Goal: Navigation & Orientation: Find specific page/section

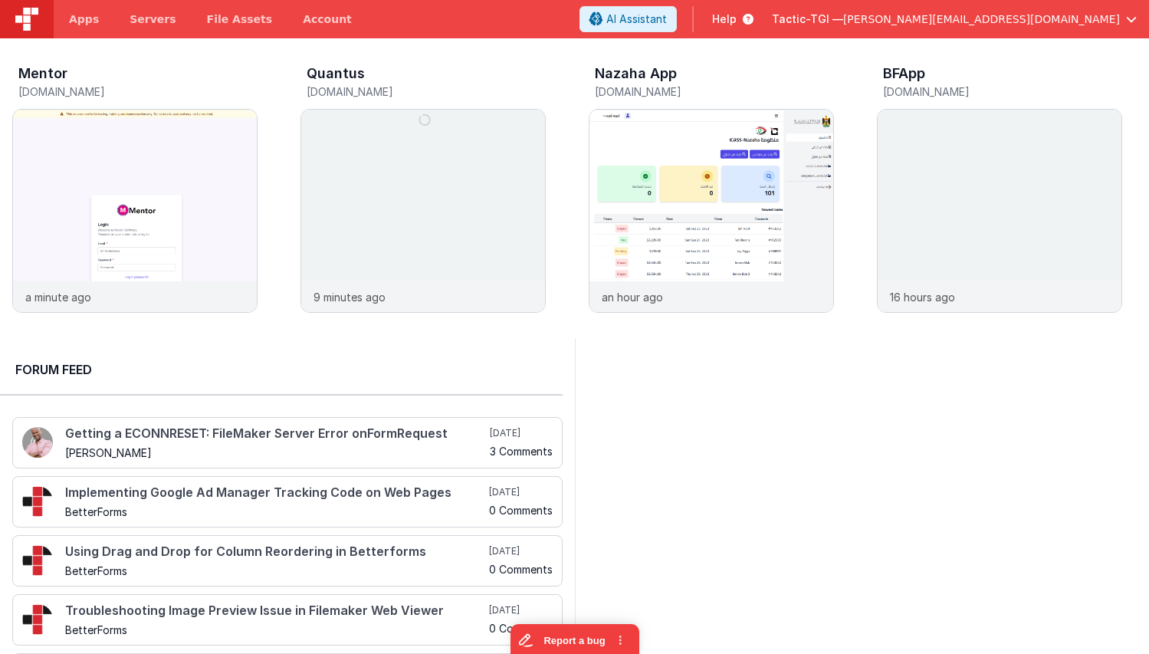
click at [996, 17] on span "[PERSON_NAME][EMAIL_ADDRESS][DOMAIN_NAME]" at bounding box center [981, 18] width 277 height 15
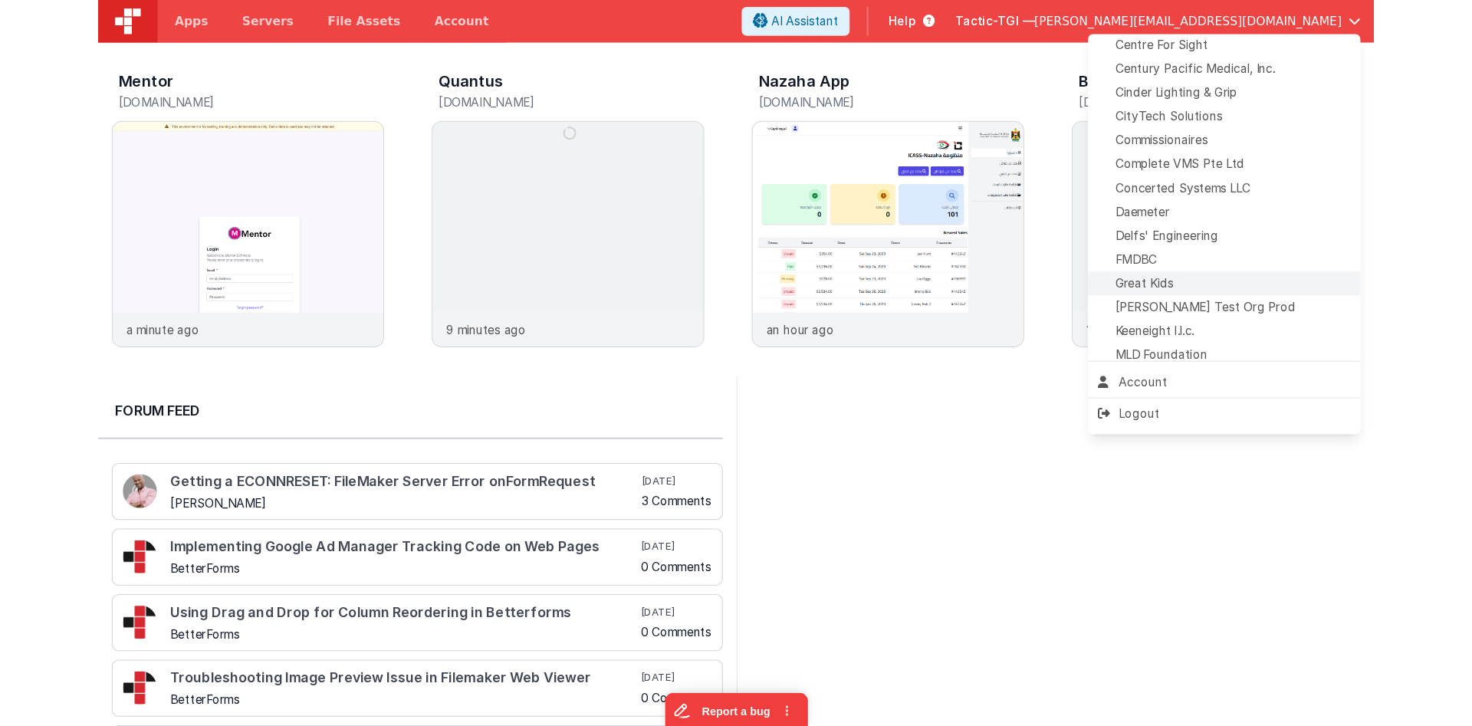
scroll to position [313, 0]
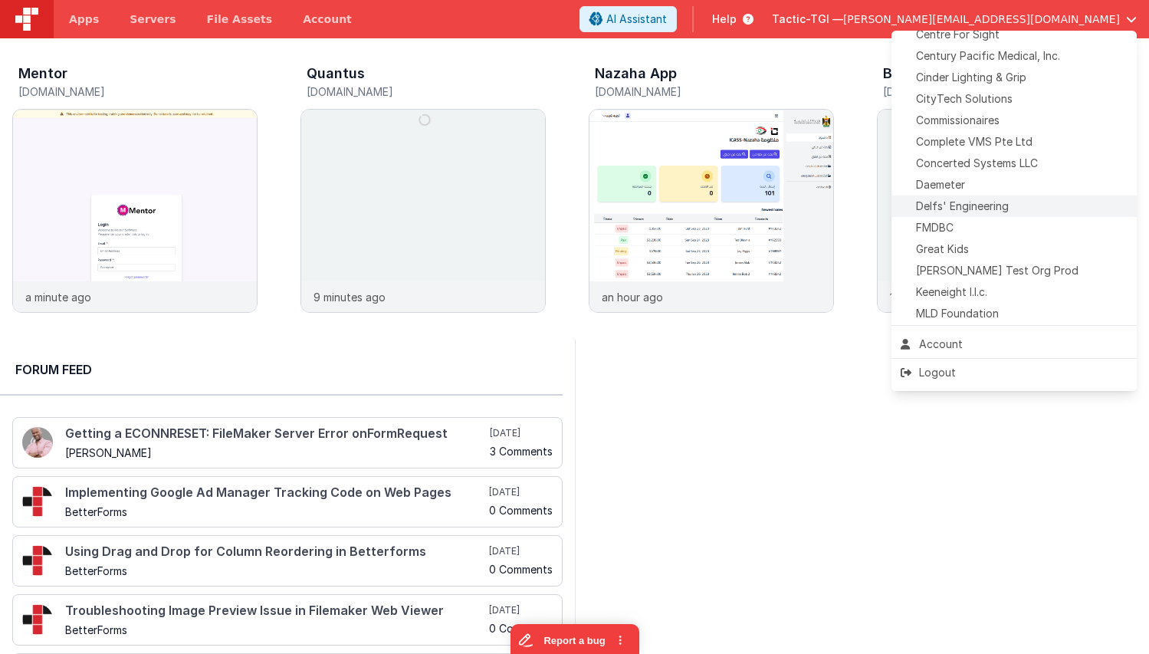
click at [973, 214] on span "Delfs' Engineering" at bounding box center [962, 206] width 93 height 15
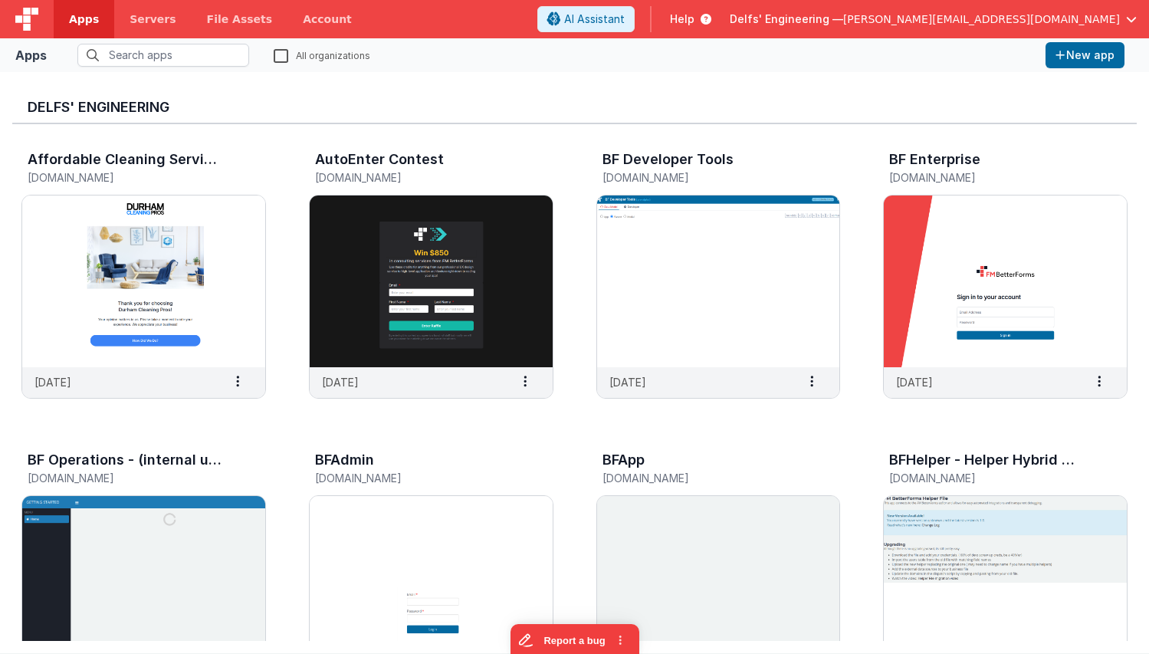
click at [694, 25] on span "Help" at bounding box center [682, 18] width 25 height 15
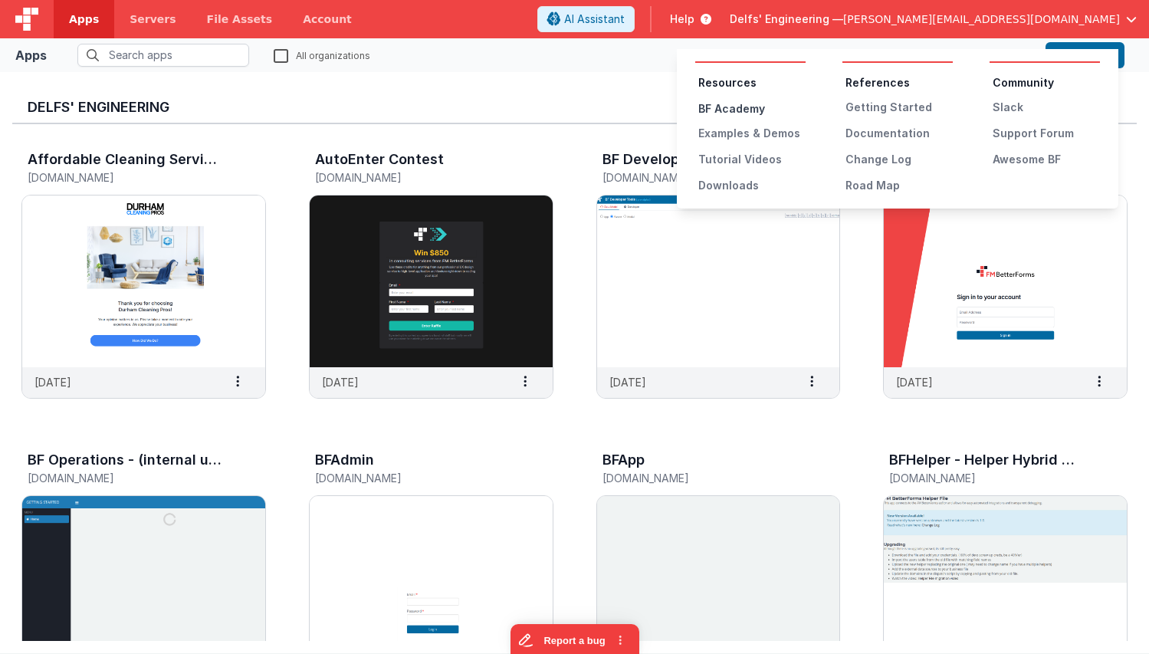
click at [761, 109] on div "BF Academy" at bounding box center [751, 108] width 107 height 15
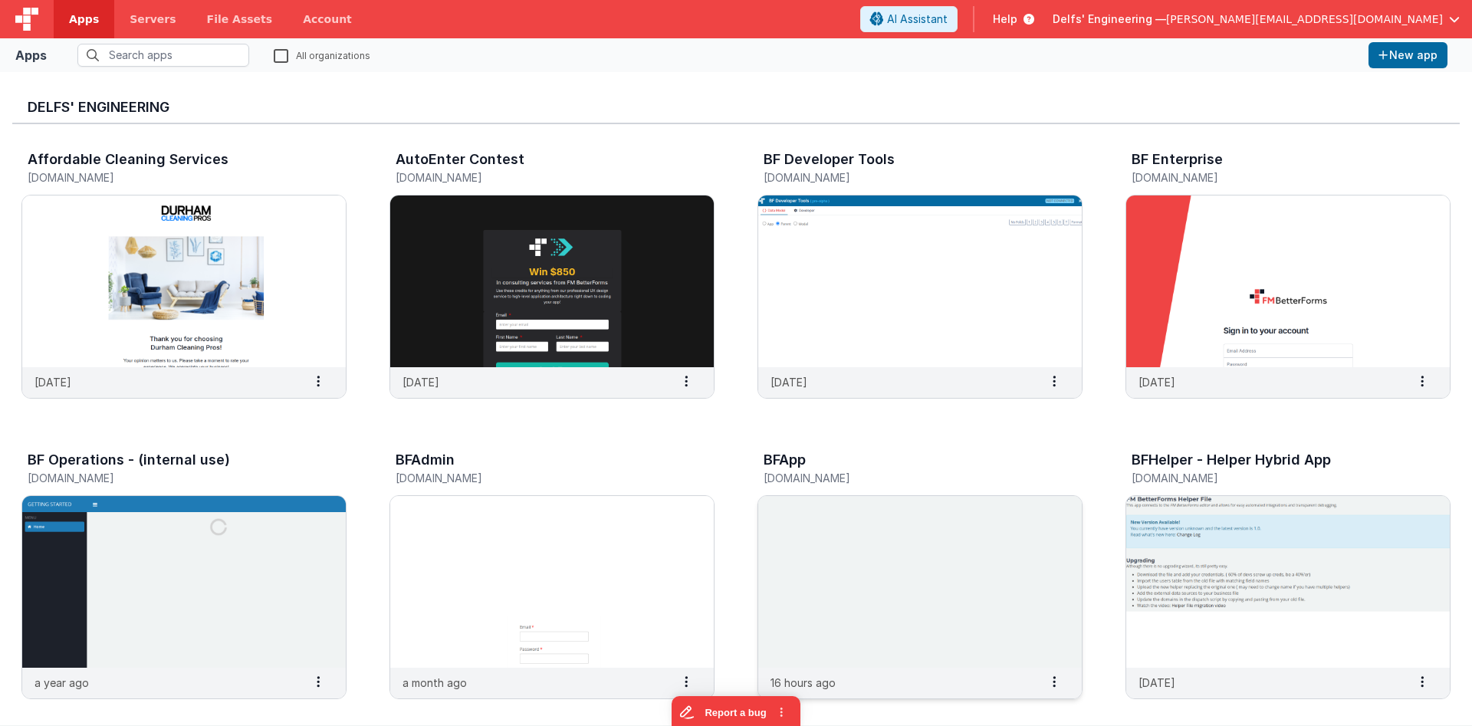
click at [845, 551] on img at bounding box center [919, 582] width 323 height 172
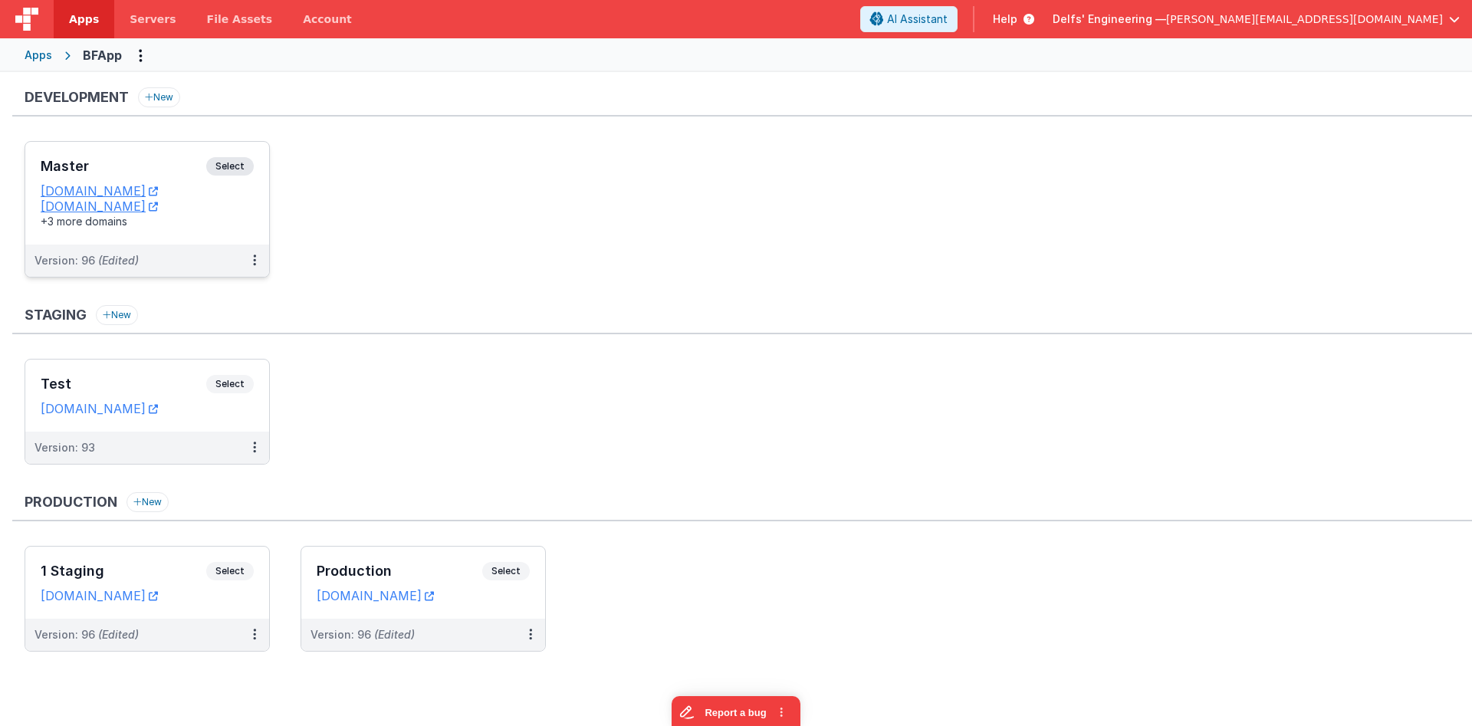
click at [117, 151] on div "Master Select URLs appdev.fmbetterforms.com c9dev.bfoperations.com +3 more doma…" at bounding box center [147, 193] width 244 height 103
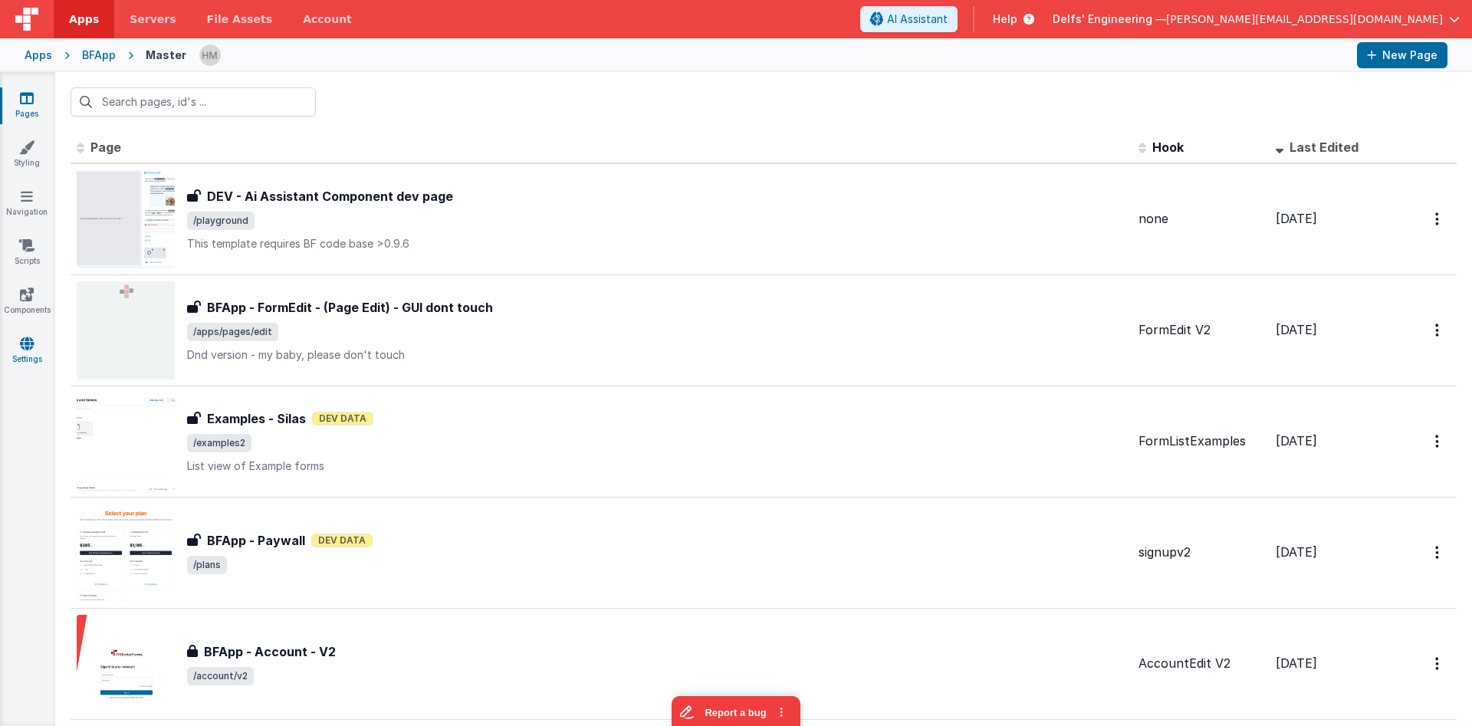
click at [25, 344] on icon at bounding box center [27, 343] width 14 height 15
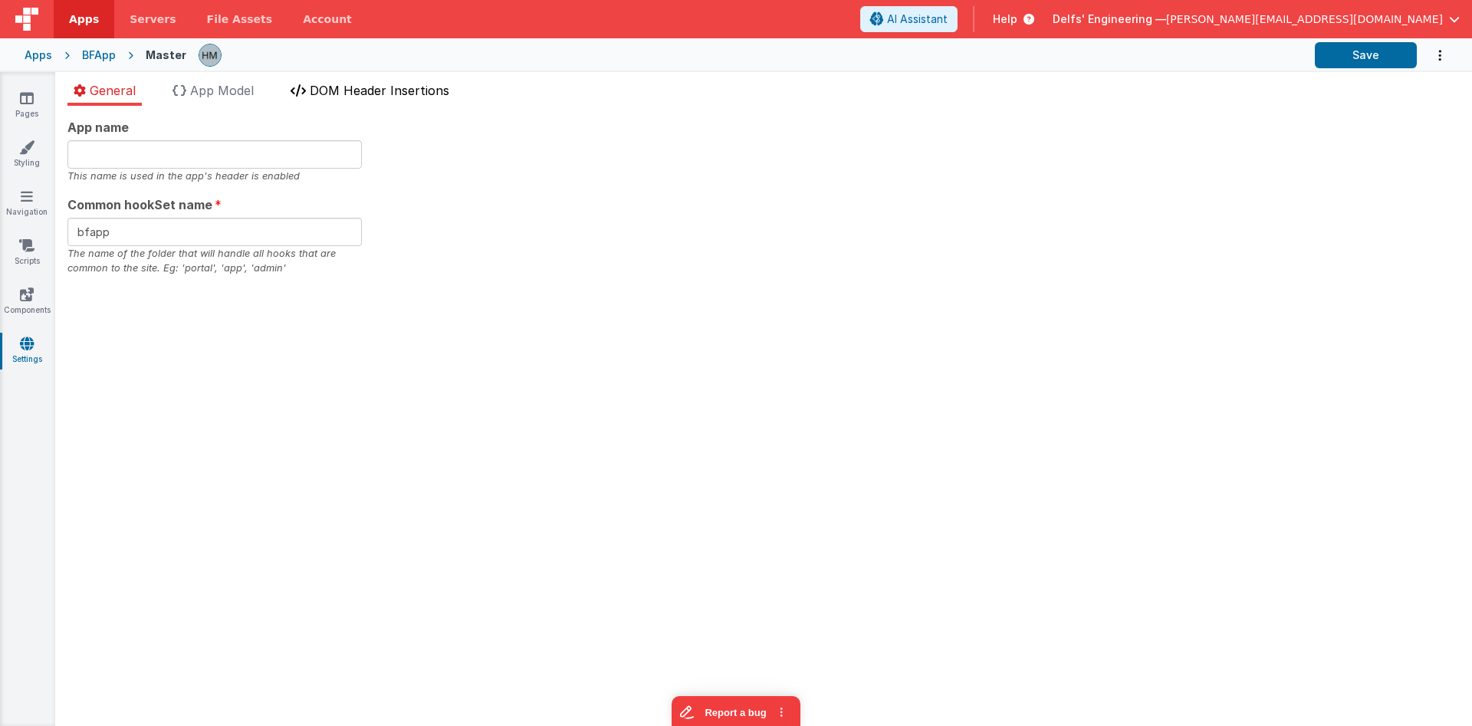
click at [383, 92] on span "DOM Header Insertions" at bounding box center [380, 90] width 140 height 15
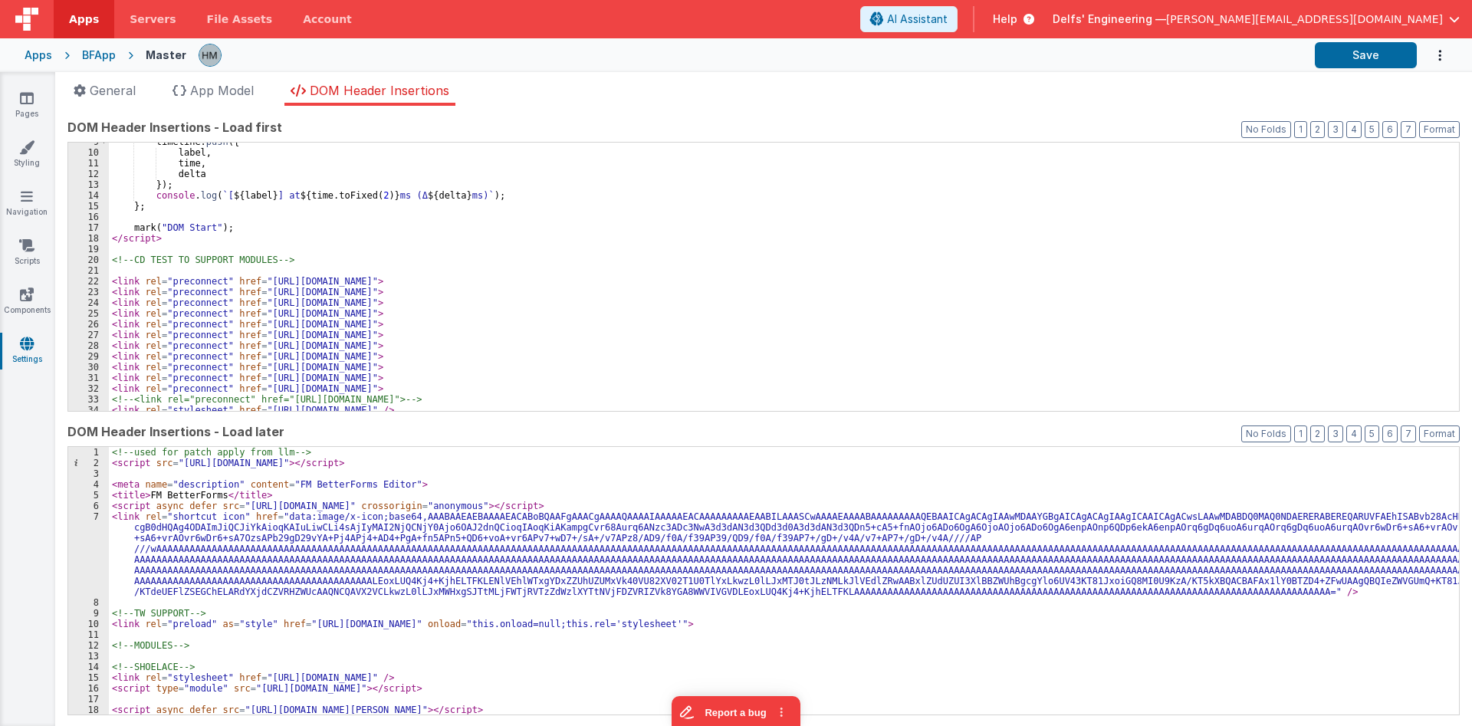
scroll to position [92, 0]
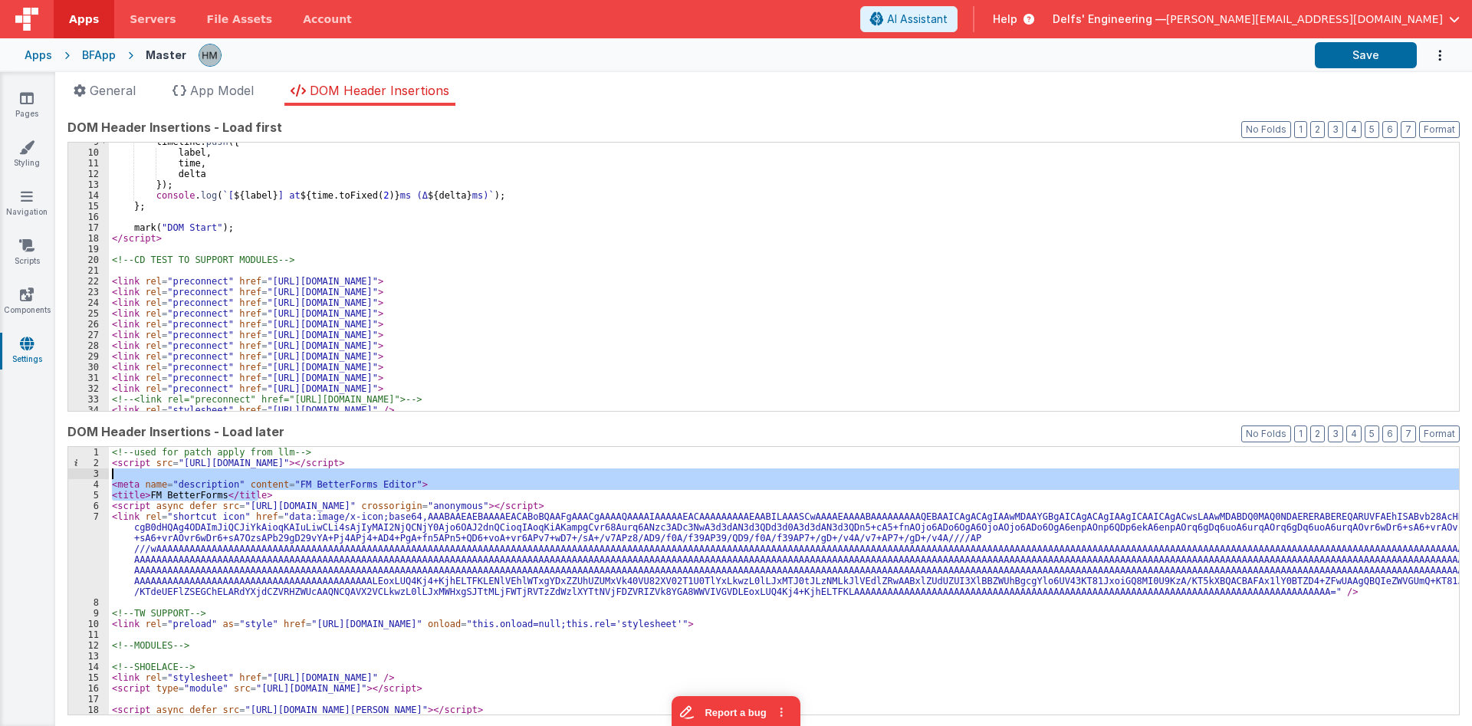
drag, startPoint x: 290, startPoint y: 491, endPoint x: 117, endPoint y: 477, distance: 173.8
click at [117, 477] on div "<!-- used for patch apply from llm --> < script src = "https://cdn.bfoperations…" at bounding box center [784, 592] width 1350 height 290
click at [162, 486] on div "<!-- used for patch apply from llm --> < script src = "https://cdn.bfoperations…" at bounding box center [784, 581] width 1350 height 268
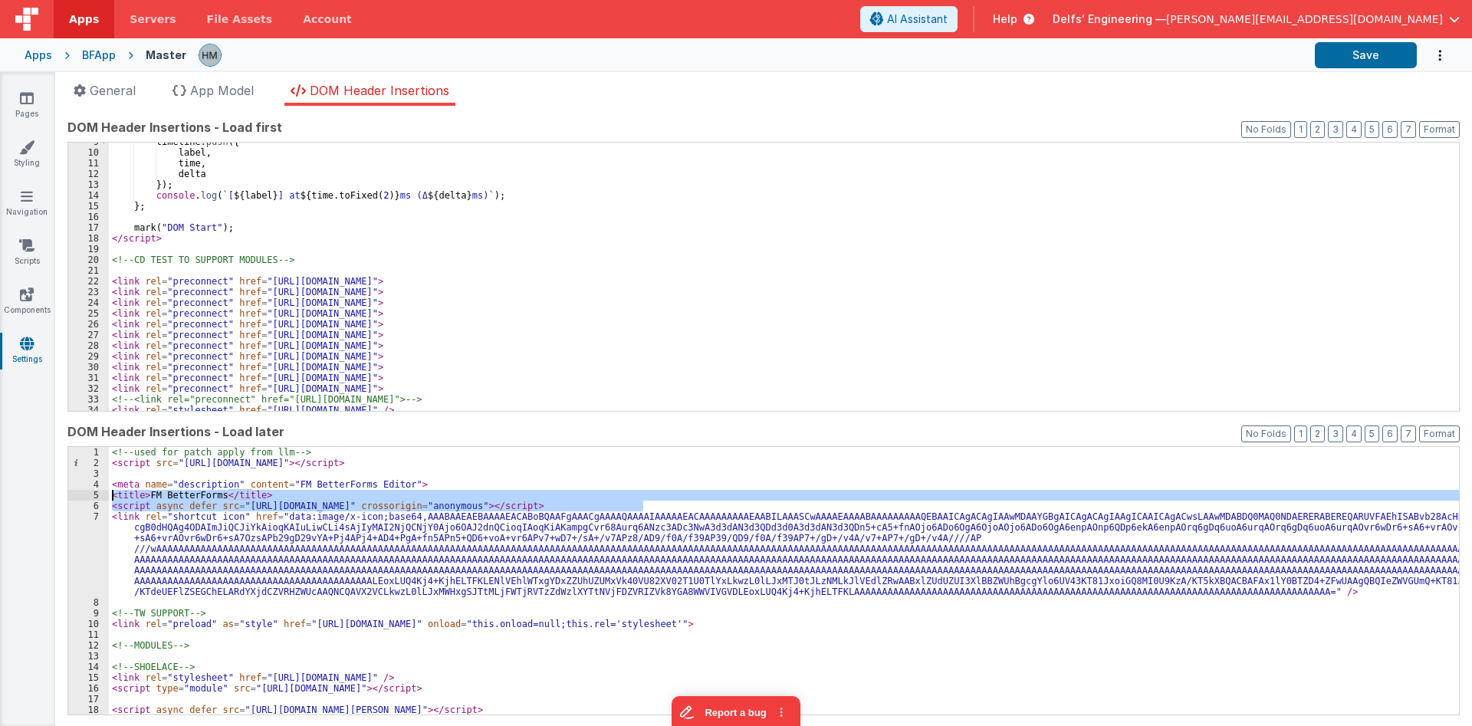
drag, startPoint x: 688, startPoint y: 504, endPoint x: 69, endPoint y: 489, distance: 618.7
click at [109, 489] on div "<!-- used for patch apply from llm --> < script src = "https://cdn.bfoperations…" at bounding box center [784, 581] width 1350 height 268
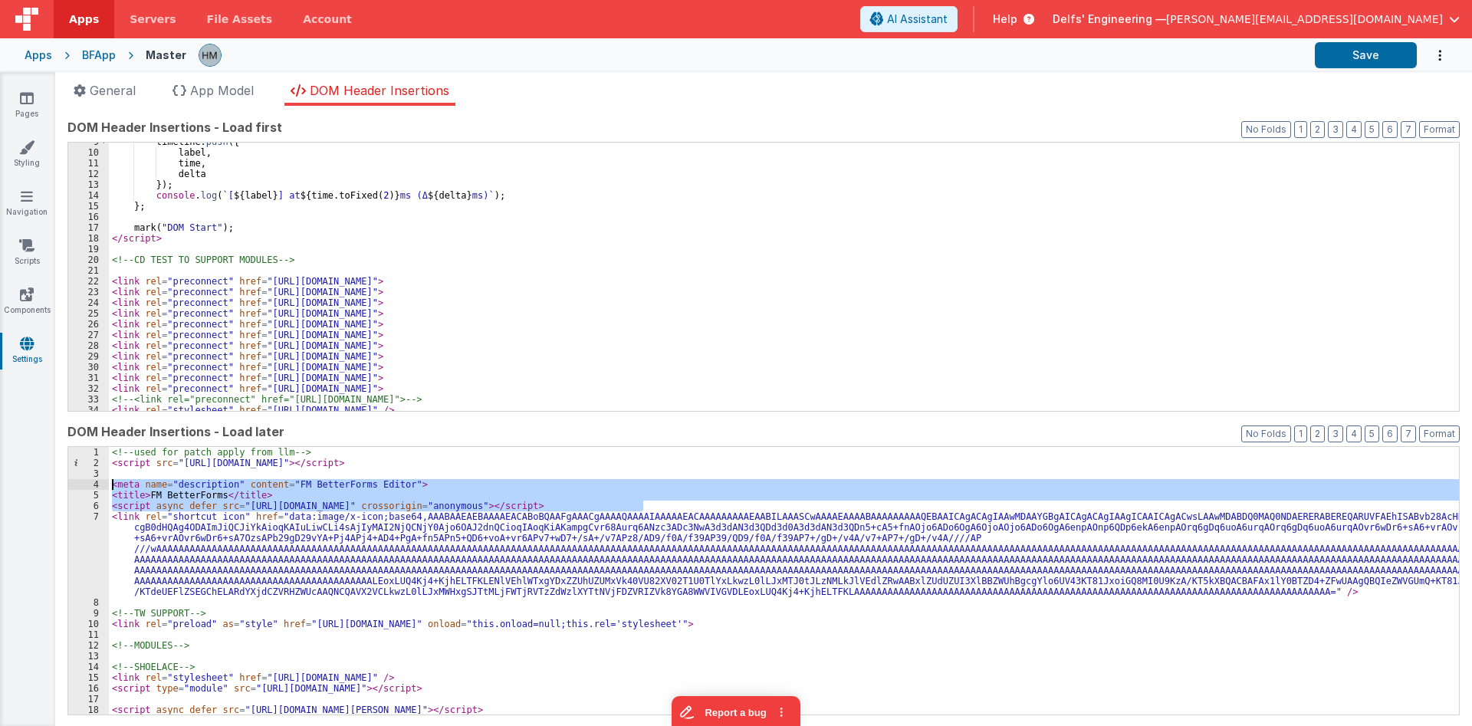
click at [272, 481] on div "<!-- used for patch apply from llm --> < script src = "https://cdn.bfoperations…" at bounding box center [784, 581] width 1350 height 268
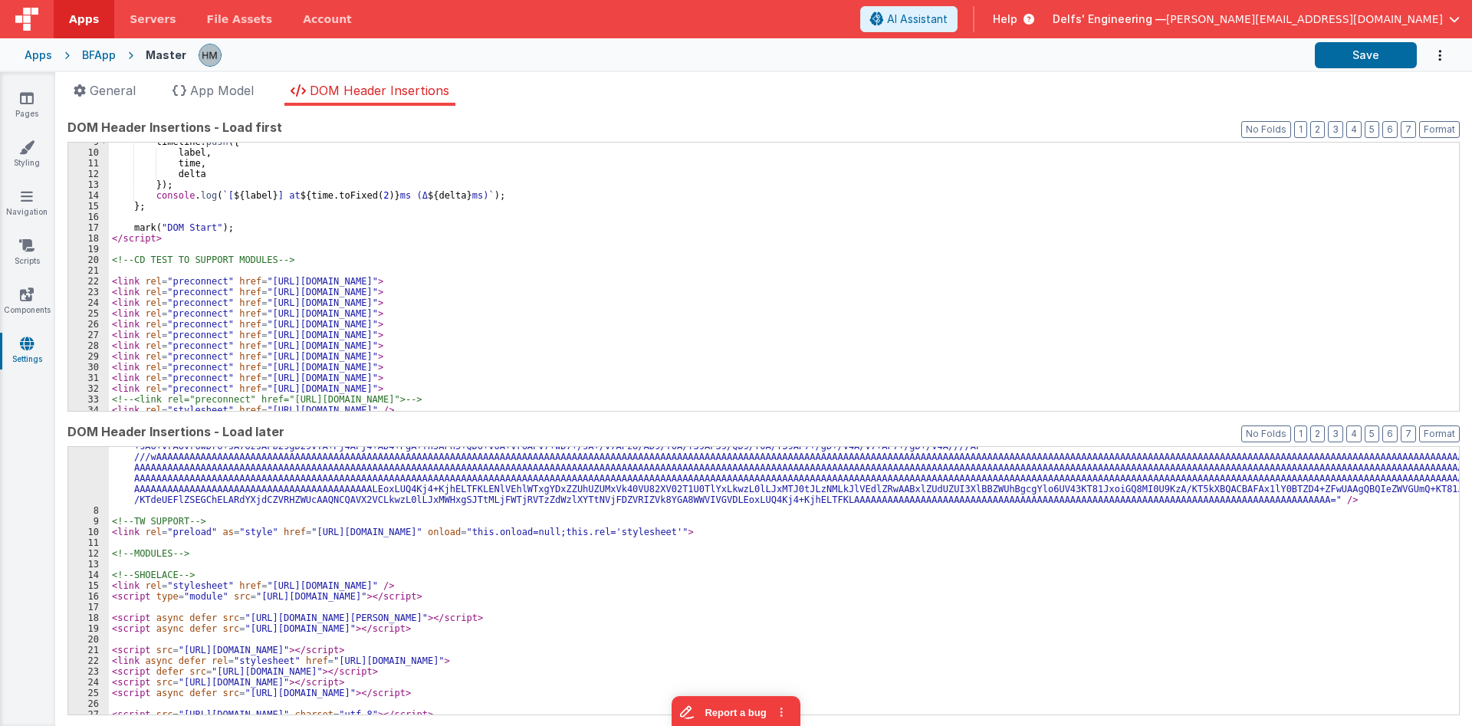
scroll to position [0, 0]
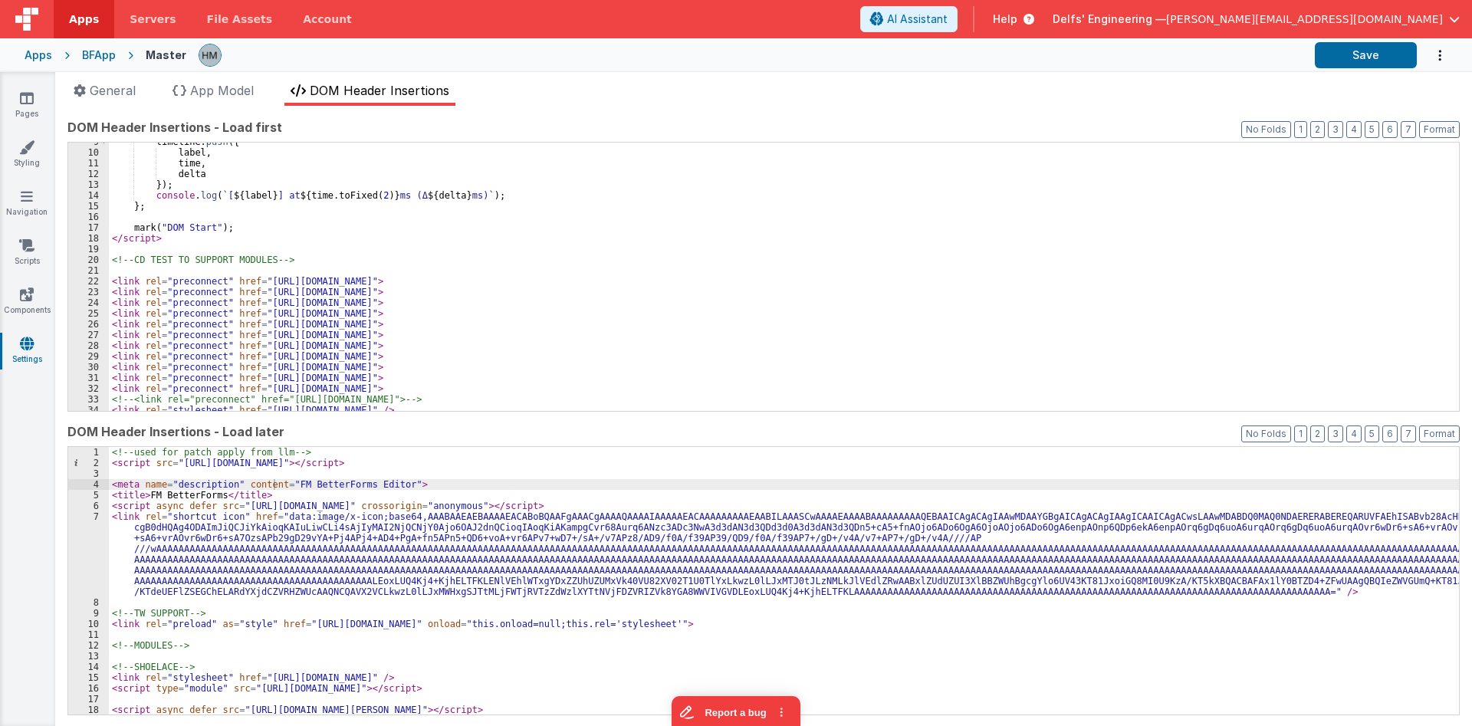
click at [399, 103] on li "DOM Header Insertions" at bounding box center [369, 93] width 171 height 25
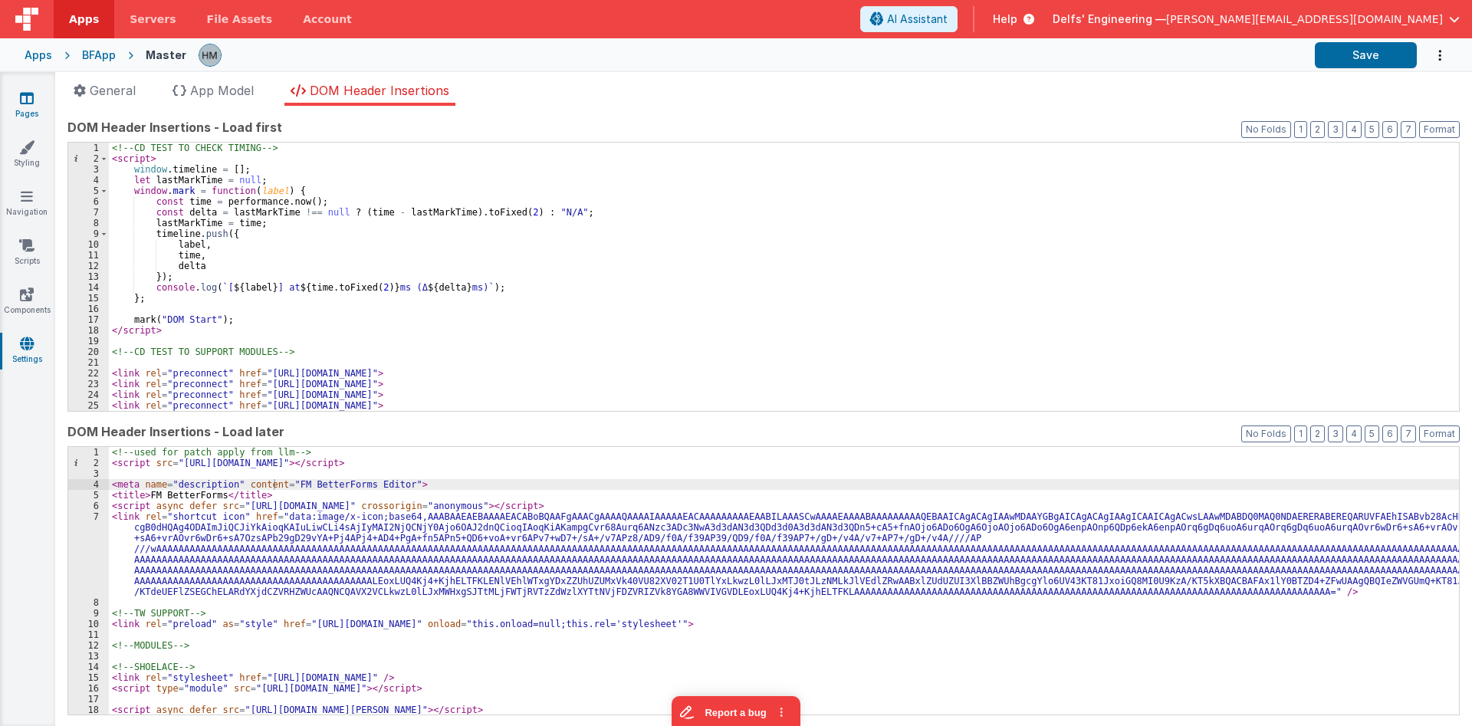
click at [32, 101] on icon at bounding box center [27, 97] width 14 height 15
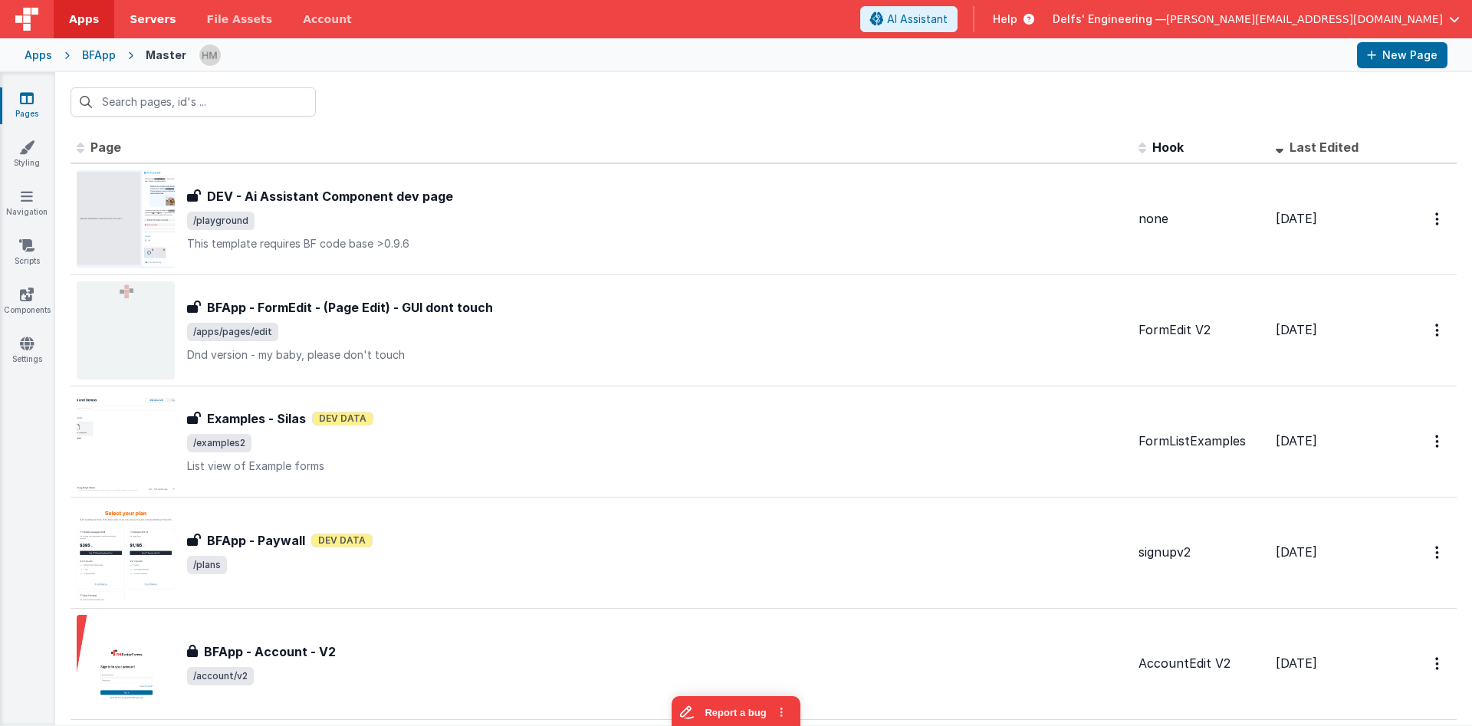
drag, startPoint x: 39, startPoint y: 57, endPoint x: 151, endPoint y: 0, distance: 125.8
click at [39, 57] on div "Apps" at bounding box center [39, 55] width 28 height 15
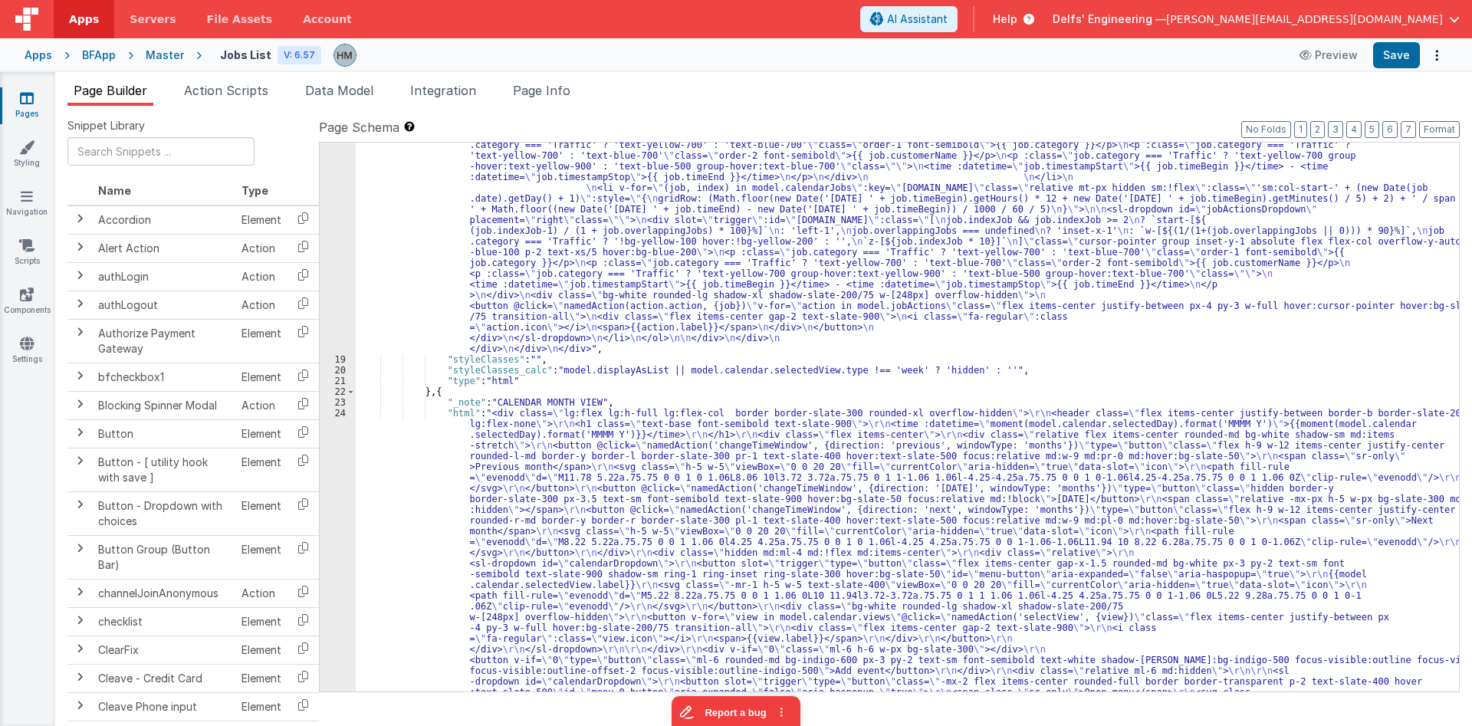
scroll to position [1752, 0]
